Goal: Information Seeking & Learning: Learn about a topic

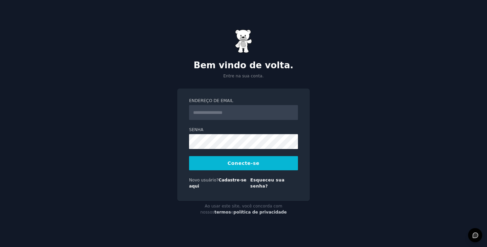
drag, startPoint x: 0, startPoint y: 0, endPoint x: 215, endPoint y: 120, distance: 245.8
click at [215, 120] on input "Endereço de email" at bounding box center [243, 112] width 109 height 15
click at [217, 117] on input "Endereço de email" at bounding box center [243, 112] width 109 height 15
type input "**********"
click at [238, 166] on font "Conecte-se" at bounding box center [244, 163] width 32 height 5
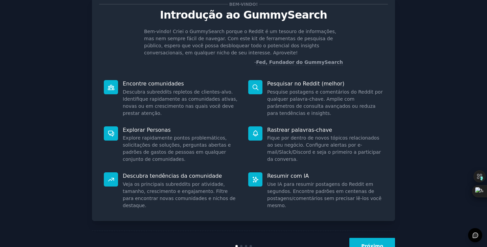
scroll to position [46, 0]
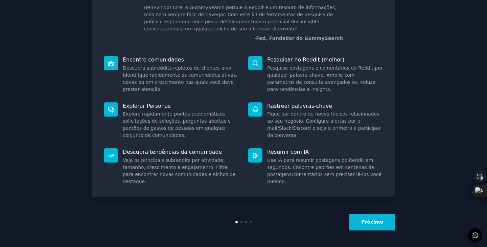
click at [367, 221] on font "Próximo" at bounding box center [372, 221] width 22 height 5
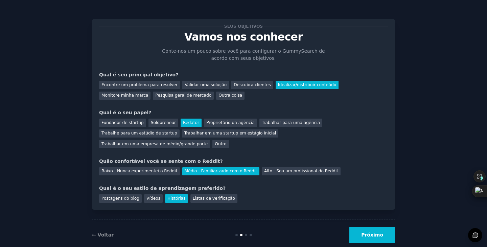
click at [370, 232] on font "Próximo" at bounding box center [372, 234] width 22 height 5
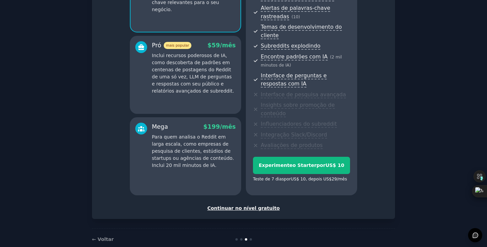
scroll to position [110, 0]
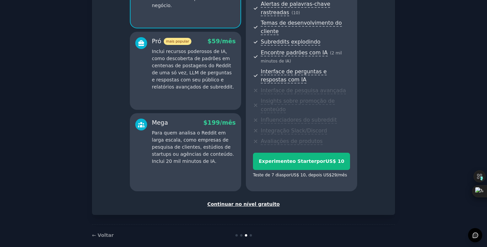
click at [265, 201] on font "Continuar no nível gratuito" at bounding box center [243, 203] width 72 height 5
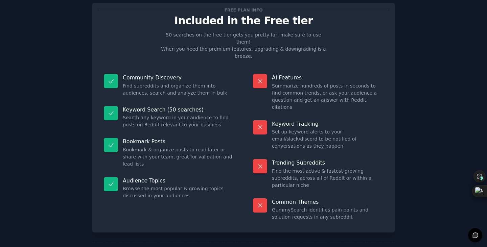
scroll to position [45, 0]
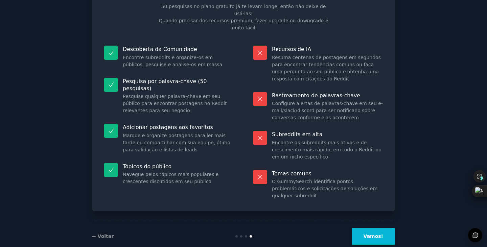
click at [377, 234] on font "Vamos!" at bounding box center [373, 236] width 20 height 5
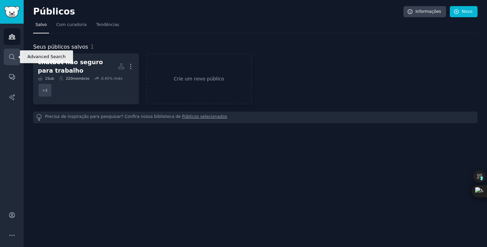
click at [11, 55] on icon "Barra lateral" at bounding box center [11, 56] width 7 height 7
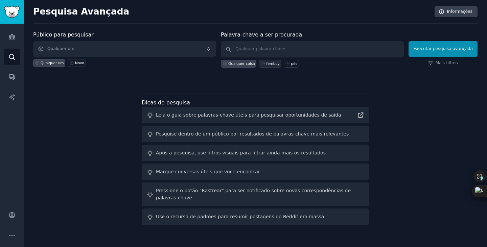
click at [272, 64] on font "femboy" at bounding box center [273, 64] width 14 height 4
type input "femboy"
click at [451, 61] on font "Mais filtros" at bounding box center [446, 63] width 22 height 5
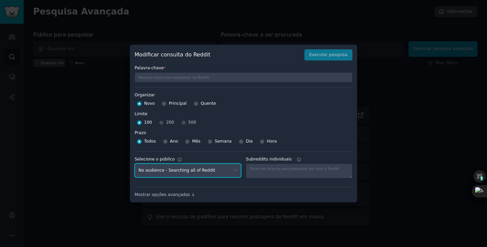
click at [235, 170] on select "No audience - Searching all of Reddit chatbot nsfw - 1 Subreddit" at bounding box center [188, 171] width 106 height 14
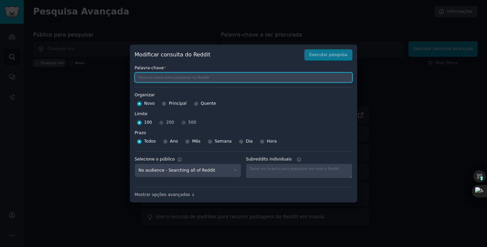
click at [173, 75] on input "text" at bounding box center [244, 77] width 218 height 10
type input "FEMBOY"
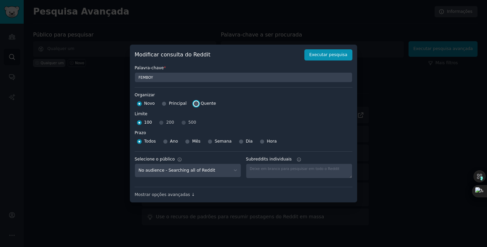
click at [194, 103] on input "Quente" at bounding box center [196, 103] width 5 height 5
radio input "true"
click at [318, 55] on font "Executar pesquisa" at bounding box center [328, 54] width 38 height 5
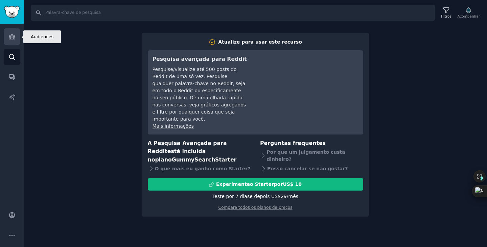
click at [9, 34] on icon "Barra lateral" at bounding box center [11, 36] width 7 height 7
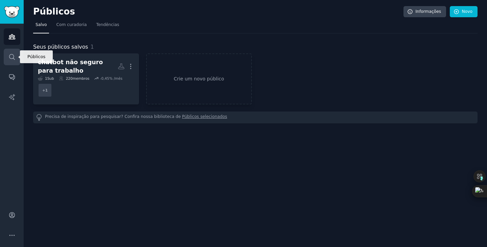
click at [14, 57] on icon "Barra lateral" at bounding box center [11, 56] width 5 height 5
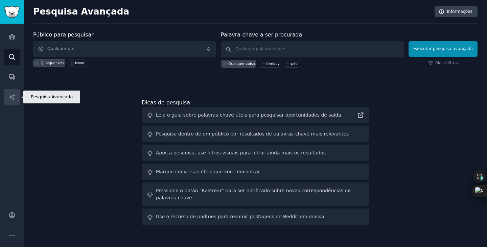
click at [10, 95] on icon "Barra lateral" at bounding box center [11, 97] width 7 height 7
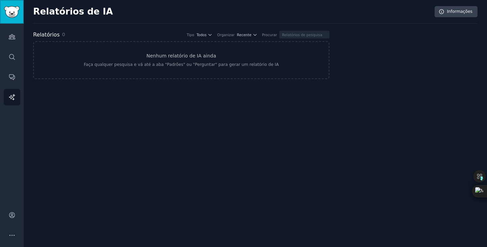
click at [14, 17] on img "Barra lateral" at bounding box center [12, 12] width 16 height 12
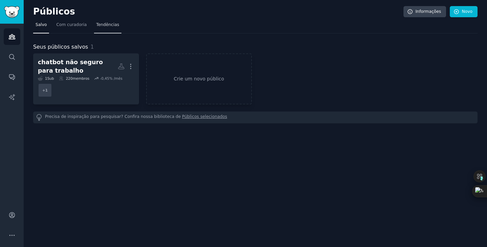
click at [99, 27] on font "Tendências" at bounding box center [107, 24] width 23 height 5
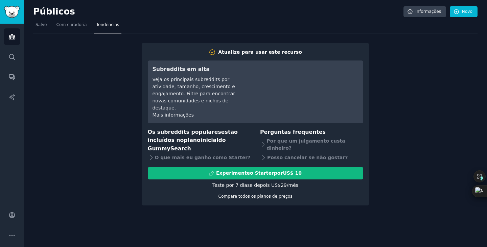
click at [259, 194] on font "Compare todos os planos de preços" at bounding box center [255, 196] width 74 height 5
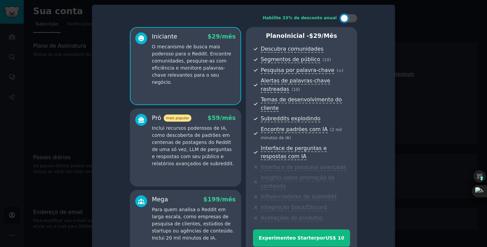
click at [10, 12] on div at bounding box center [243, 123] width 487 height 247
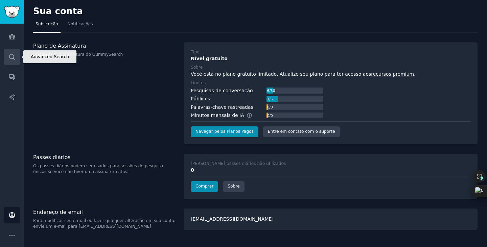
click at [13, 52] on link "Procurar" at bounding box center [12, 57] width 17 height 17
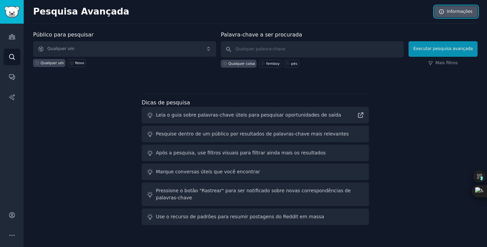
click at [460, 11] on font "Informações" at bounding box center [460, 11] width 26 height 5
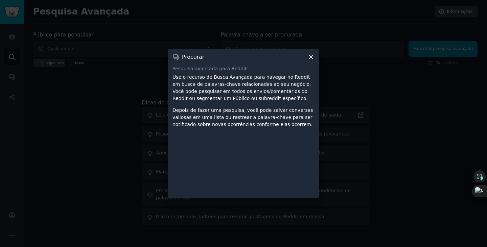
click at [309, 55] on icon at bounding box center [310, 56] width 7 height 7
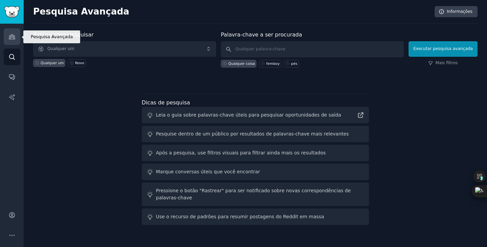
click at [13, 38] on icon "Barra lateral" at bounding box center [12, 36] width 6 height 5
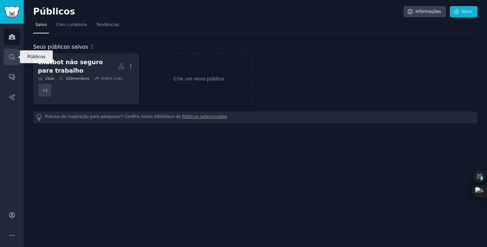
click at [11, 58] on icon "Barra lateral" at bounding box center [11, 56] width 7 height 7
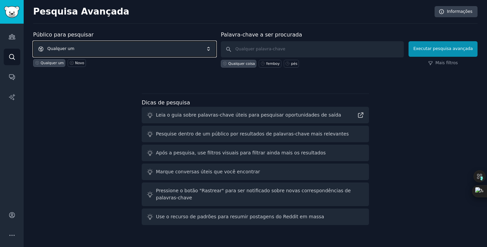
click at [71, 47] on font "Qualquer um" at bounding box center [60, 48] width 27 height 5
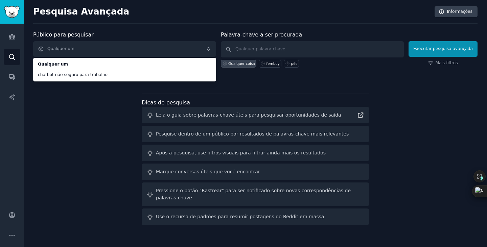
click at [65, 96] on div "Público para pesquisar Qualquer um Qualquer um chatbot não seguro para trabalho…" at bounding box center [255, 129] width 444 height 197
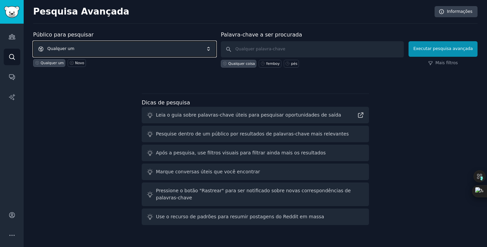
click at [96, 49] on span "Qualquer um" at bounding box center [124, 49] width 183 height 16
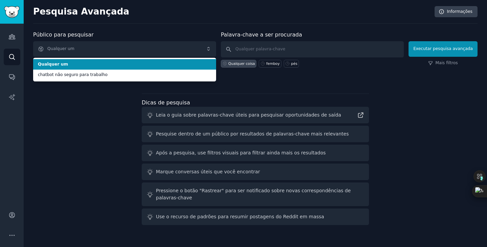
click at [55, 63] on font "Qualquer um" at bounding box center [53, 64] width 30 height 5
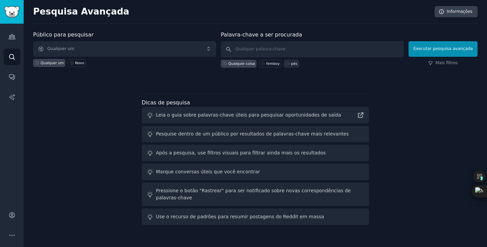
click at [293, 63] on font "pés" at bounding box center [294, 64] width 6 height 4
click at [279, 51] on input "feet" at bounding box center [312, 49] width 183 height 16
type input "f"
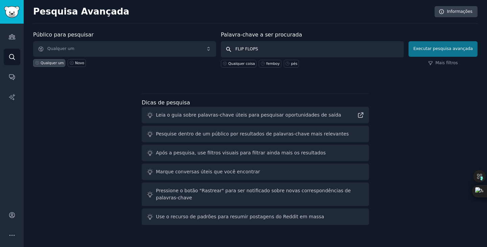
type input "FLIP FLOPS"
click at [449, 48] on font "Executar pesquisa avançada" at bounding box center [443, 48] width 60 height 5
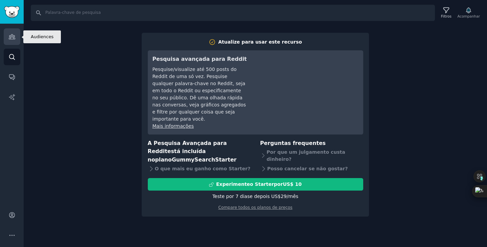
click at [12, 39] on icon "Barra lateral" at bounding box center [12, 36] width 6 height 5
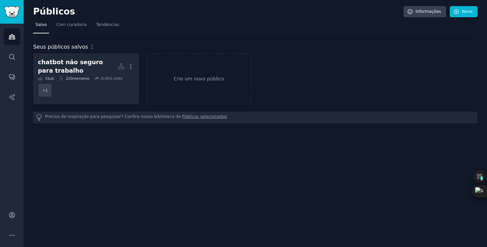
click at [186, 118] on font "Públicos selecionados" at bounding box center [204, 116] width 45 height 5
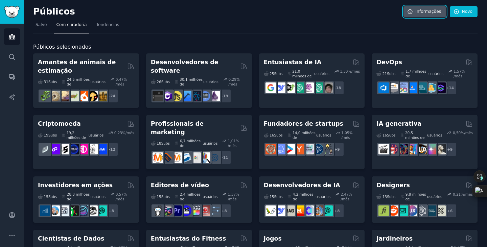
click at [429, 11] on font "Informações" at bounding box center [429, 11] width 26 height 5
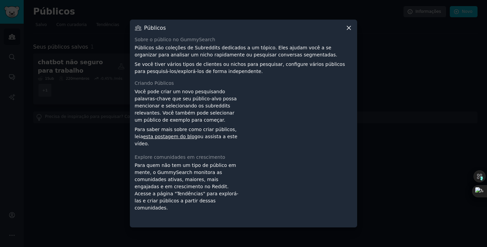
click at [349, 26] on icon at bounding box center [348, 27] width 7 height 7
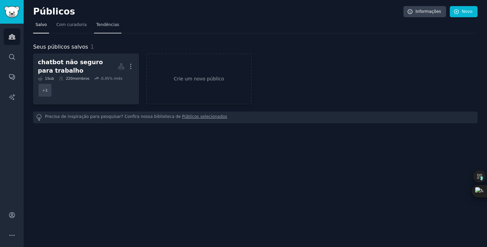
click at [110, 25] on font "Tendências" at bounding box center [107, 24] width 23 height 5
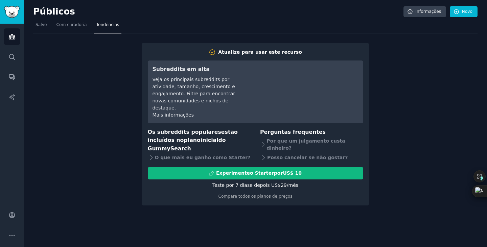
click at [425, 92] on div "Atualize para usar este recurso Subreddits em alta Veja os principais subreddit…" at bounding box center [255, 119] width 444 height 172
click at [69, 23] on font "Com curadoria" at bounding box center [71, 24] width 30 height 5
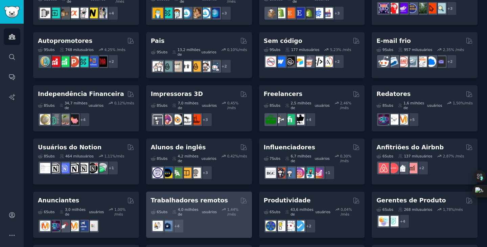
scroll to position [307, 0]
